Goal: Task Accomplishment & Management: Use online tool/utility

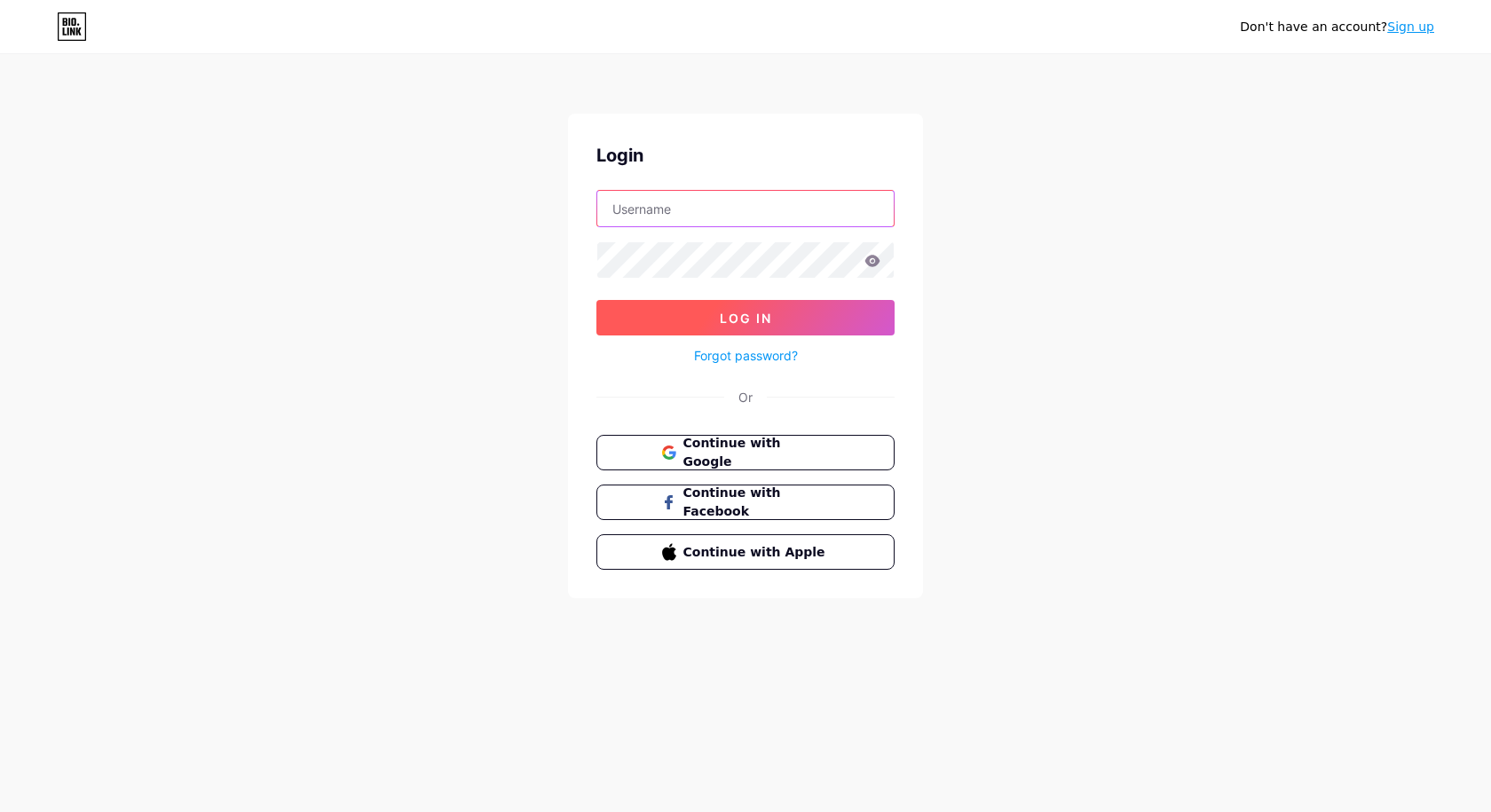
type input "[EMAIL_ADDRESS][DOMAIN_NAME]"
click at [774, 309] on button "Log In" at bounding box center [745, 318] width 298 height 35
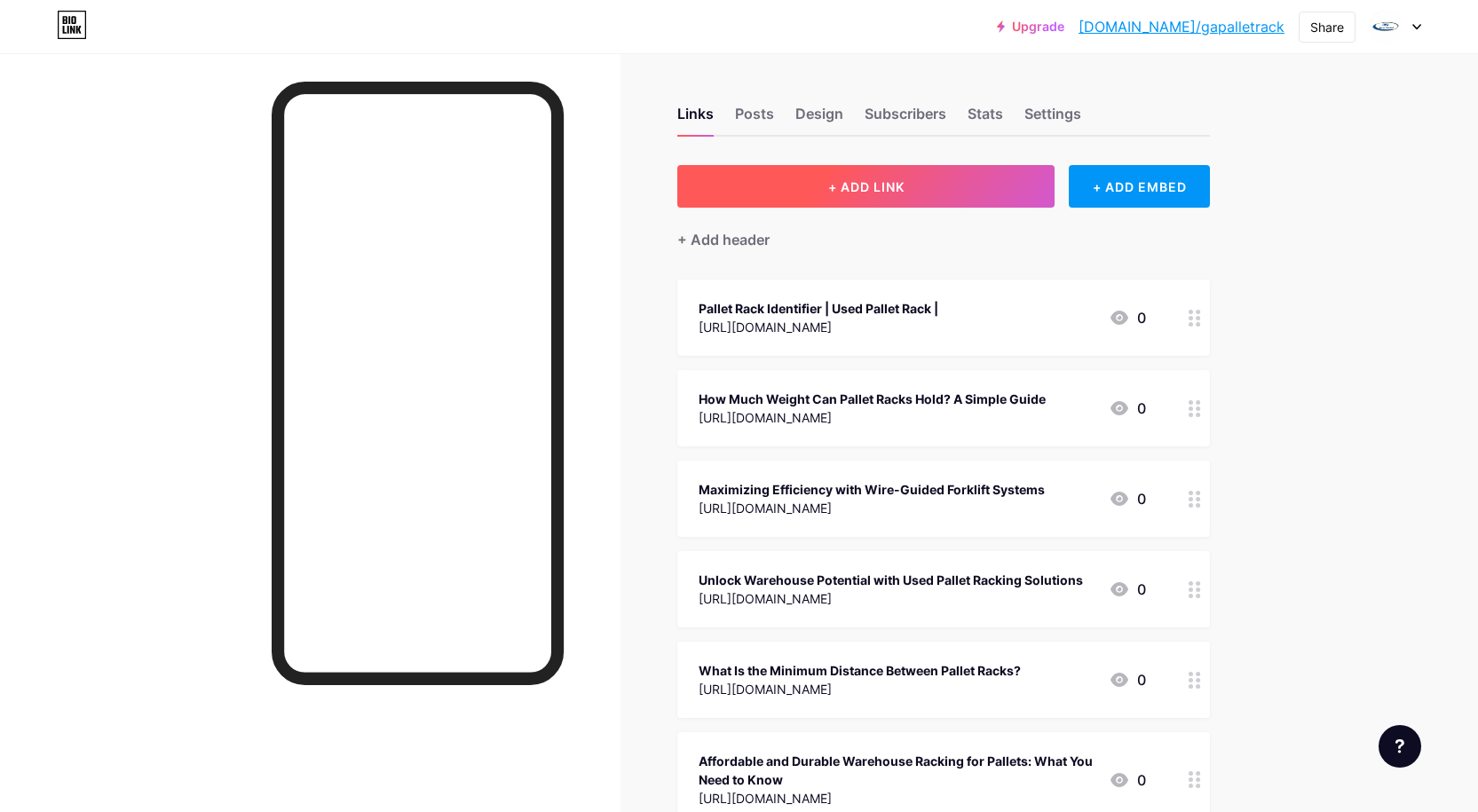
click at [811, 183] on button "+ ADD LINK" at bounding box center [865, 186] width 377 height 43
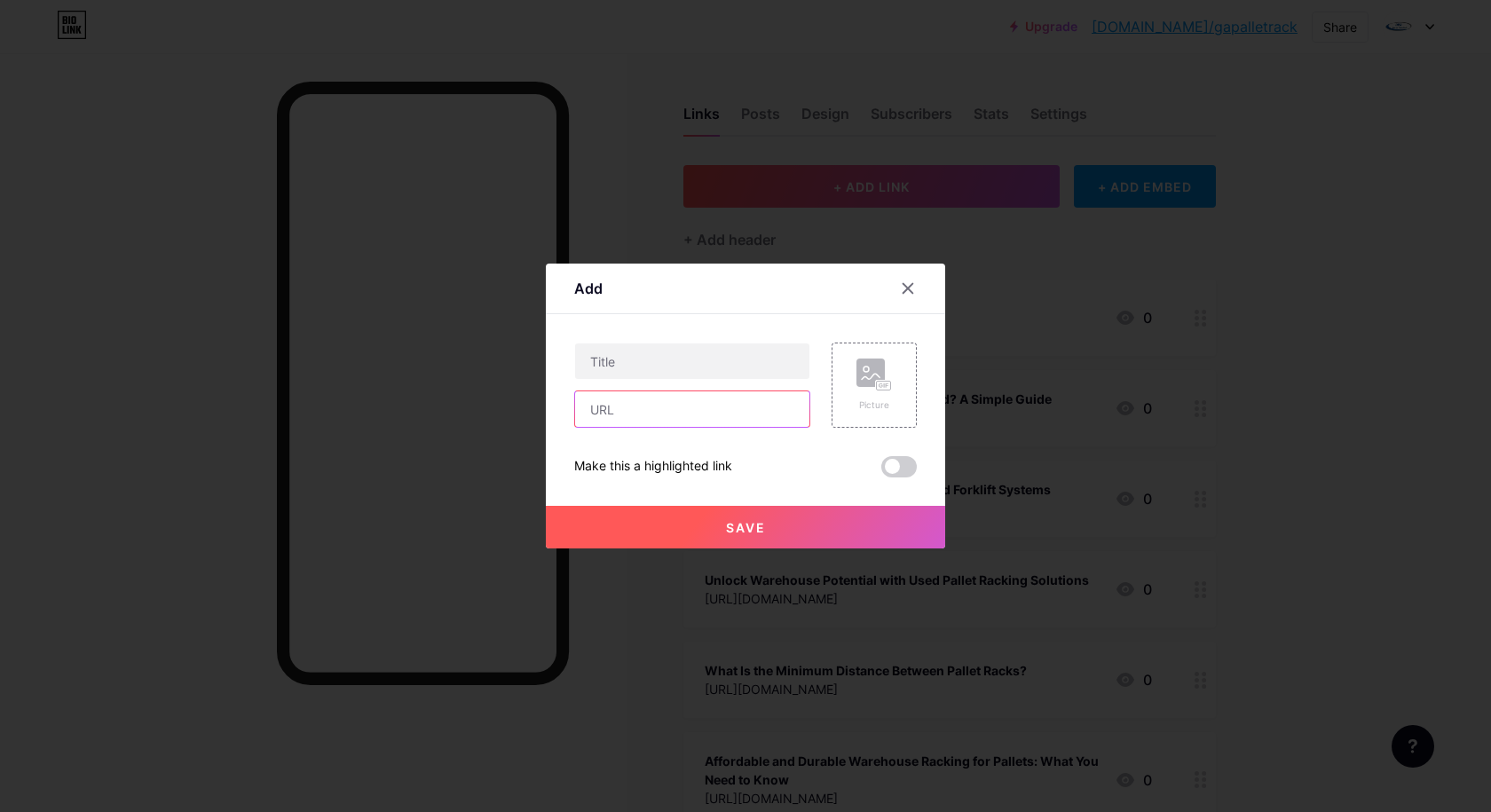
click at [679, 417] on input "text" at bounding box center [693, 409] width 235 height 35
paste input "[URL][DOMAIN_NAME]"
type input "[URL][DOMAIN_NAME]"
click at [648, 347] on input "text" at bounding box center [693, 361] width 235 height 35
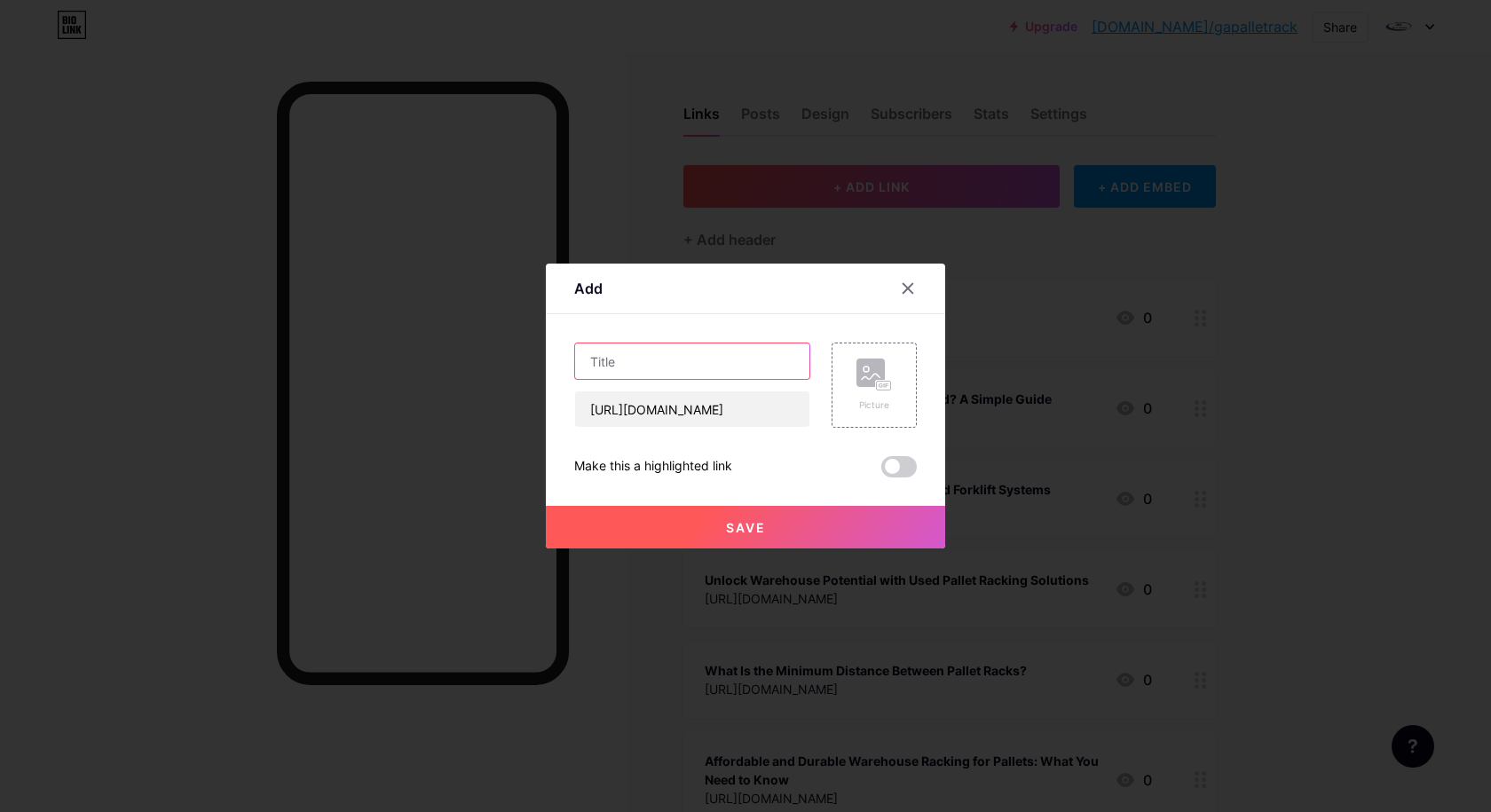
scroll to position [0, 0]
paste input "Industrial Metal Racks: A Smart Investment for Productivity and Growth"
type input "Industrial Metal Racks: A Smart Investment for Productivity and Growth"
click at [778, 529] on button "Save" at bounding box center [745, 527] width 400 height 43
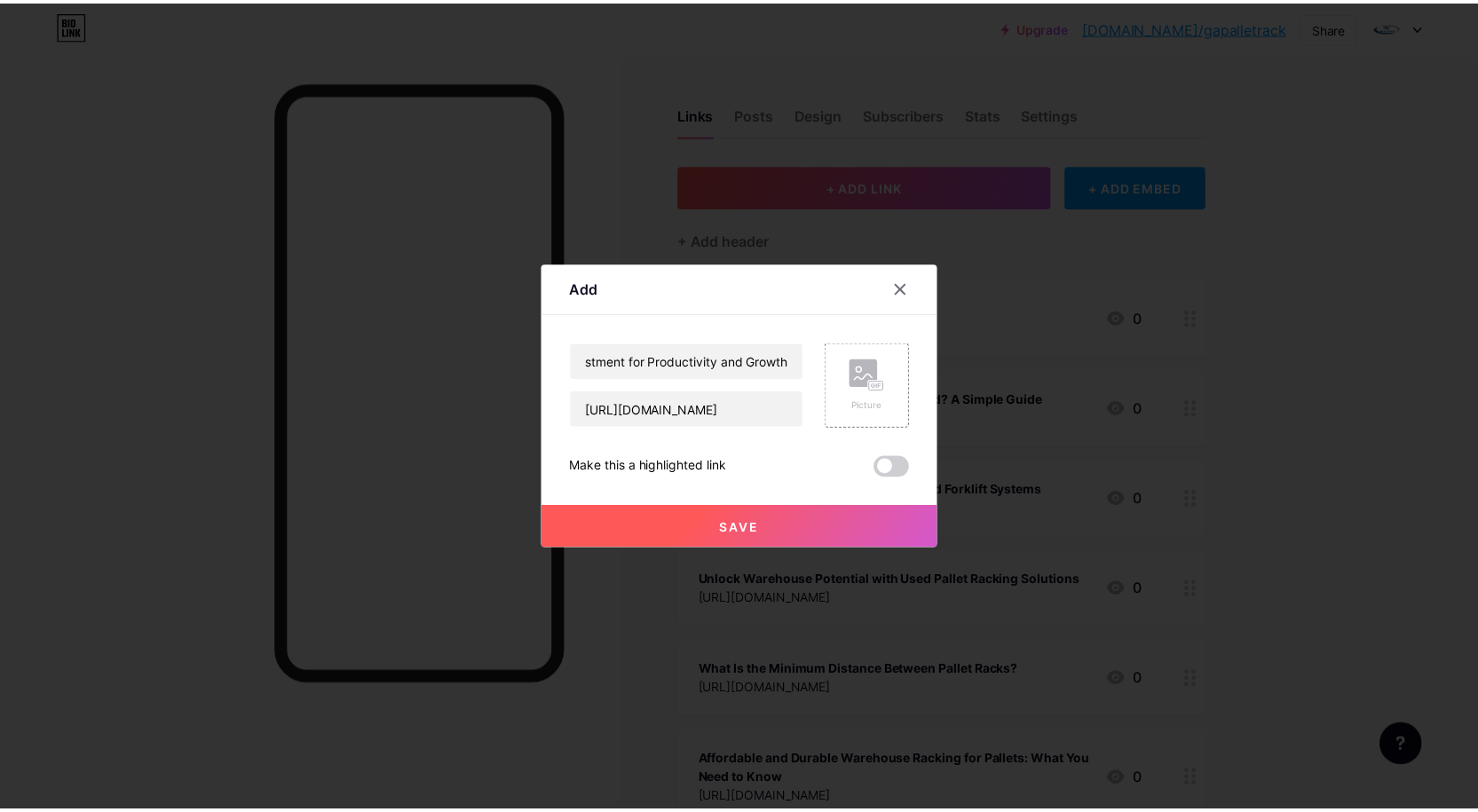
scroll to position [0, 0]
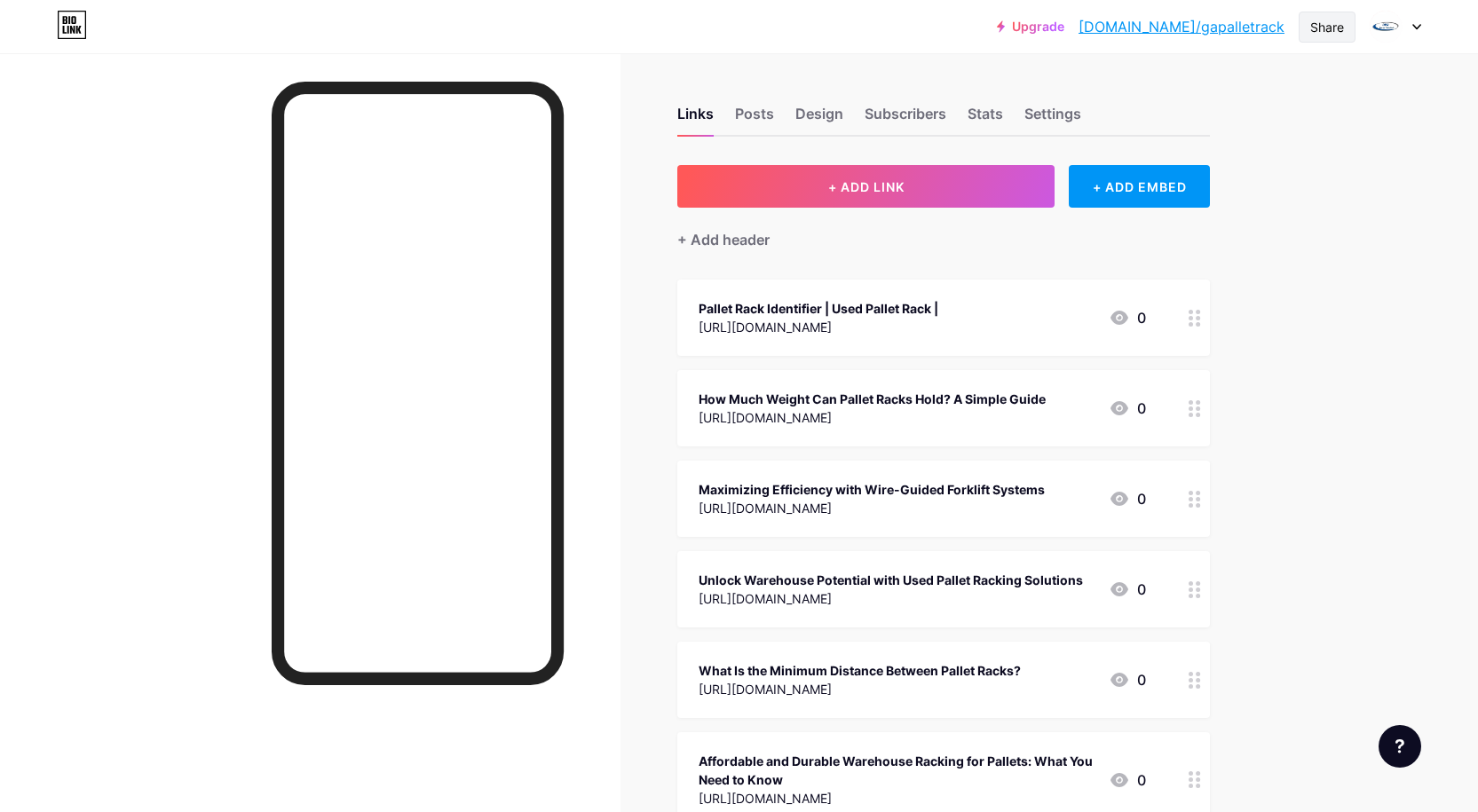
click at [1332, 32] on div "Share" at bounding box center [1327, 27] width 34 height 19
click at [1196, 89] on div "Copy link" at bounding box center [1179, 91] width 66 height 21
